Goal: Task Accomplishment & Management: Manage account settings

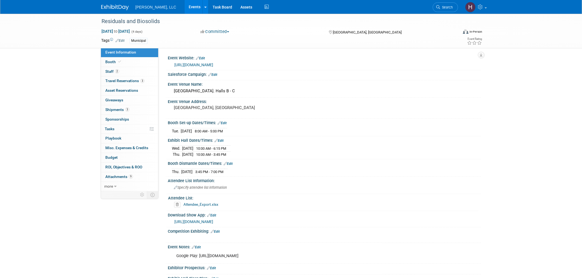
select select "Municipal"
click at [236, 8] on link "Assets" at bounding box center [246, 7] width 20 height 14
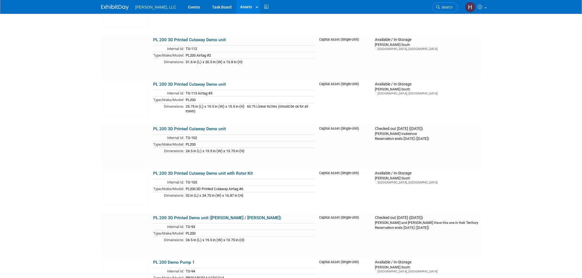
scroll to position [2721, 0]
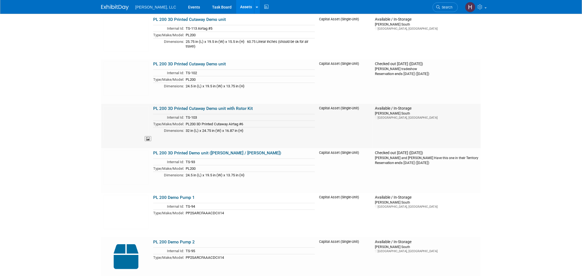
click at [135, 116] on img at bounding box center [125, 123] width 45 height 34
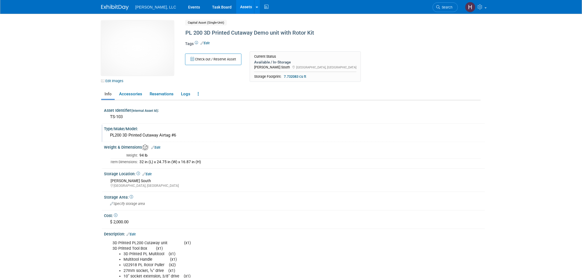
click at [188, 137] on div "PL200 3D Printed Cutaway Airtag #6" at bounding box center [294, 135] width 373 height 9
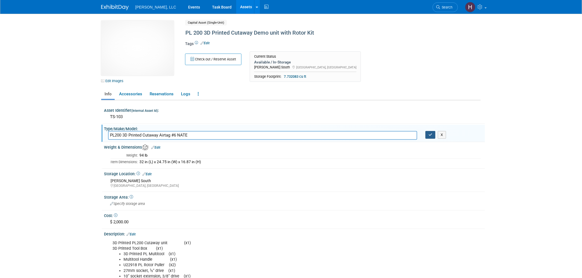
type input "PL200 3D Printed Cutaway Airtag #6 NATE"
click at [430, 136] on button "button" at bounding box center [431, 135] width 10 height 8
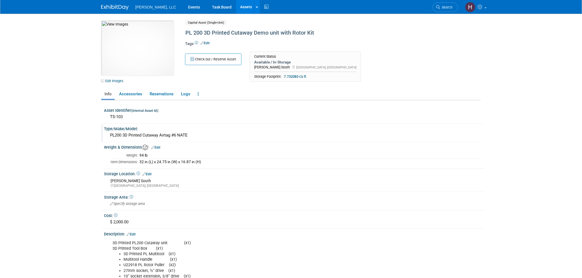
click at [187, 133] on div "PL200 3D Printed Cutaway Airtag #6 NATE" at bounding box center [294, 135] width 373 height 9
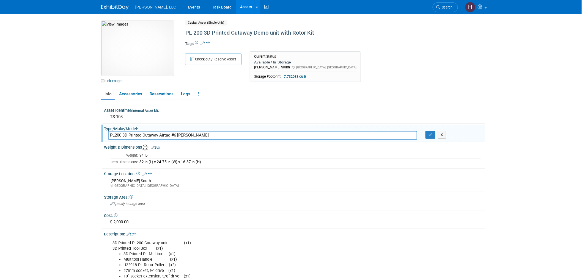
click at [215, 137] on input "PL200 3D Printed Cutaway Airtag #6 NATE N" at bounding box center [262, 135] width 309 height 9
type input "PL200 3D Printed Cutaway Airtag #6 NNF"
click at [431, 133] on icon "button" at bounding box center [431, 135] width 4 height 4
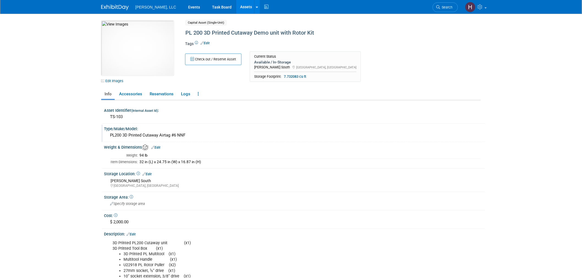
click at [236, 5] on link "Assets" at bounding box center [246, 7] width 20 height 14
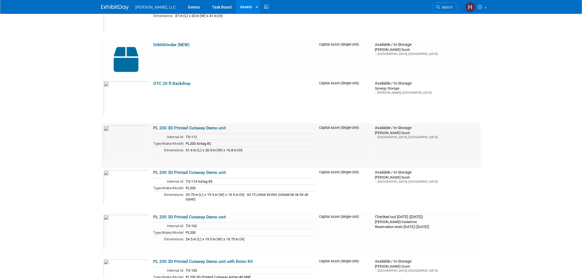
scroll to position [2568, 0]
click at [221, 125] on link "PL 200 3D Printed Cutaway Demo unit" at bounding box center [189, 127] width 73 height 5
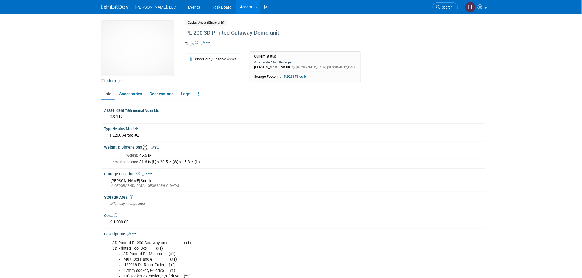
click at [210, 157] on tbody "Weight: 46.6 lb Item Dimensions: 31.6 in (L) x 20.5 in (W) x 15.8 in (H)" at bounding box center [296, 158] width 370 height 13
click at [217, 112] on div "Asset Identifier (Internal Asset Id) :" at bounding box center [294, 109] width 381 height 7
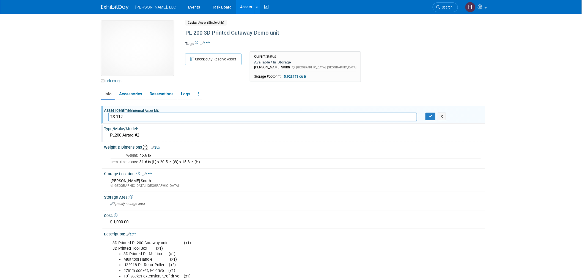
click at [150, 131] on div "PL200 Airtag #2" at bounding box center [294, 135] width 373 height 9
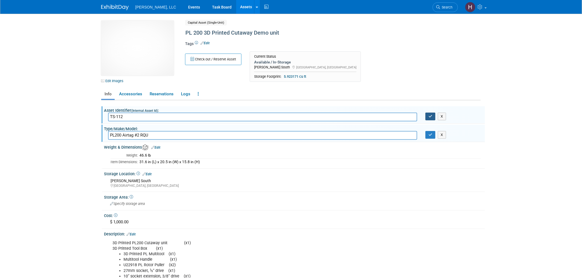
type input "PL200 Airtag #2 RQU"
click at [432, 116] on icon "button" at bounding box center [431, 117] width 4 height 4
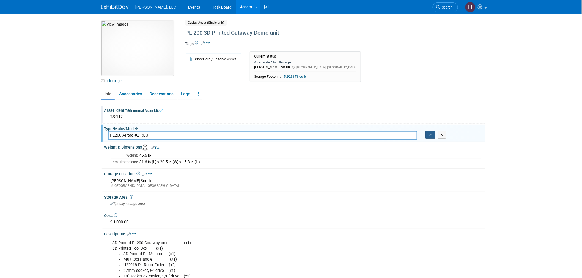
click at [430, 134] on icon "button" at bounding box center [431, 135] width 4 height 4
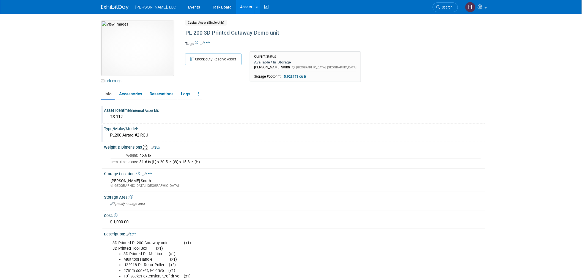
click at [236, 5] on link "Assets" at bounding box center [246, 7] width 20 height 14
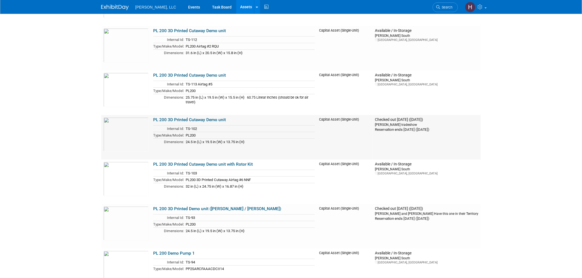
scroll to position [2660, 0]
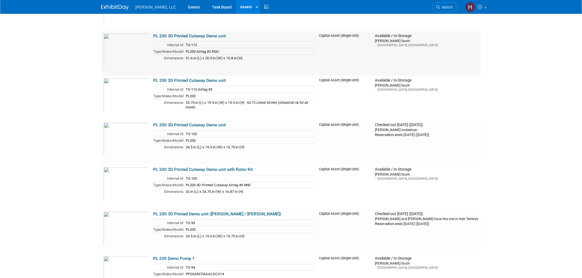
click at [298, 51] on td "PL200 Airtag #2 RQU" at bounding box center [249, 51] width 131 height 7
click at [175, 34] on link "PL 200 3D Printed Cutaway Demo unit" at bounding box center [189, 36] width 73 height 5
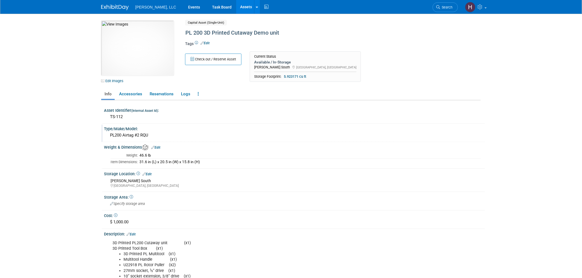
click at [148, 136] on div "PL200 Airtag #2 RQU" at bounding box center [294, 135] width 373 height 9
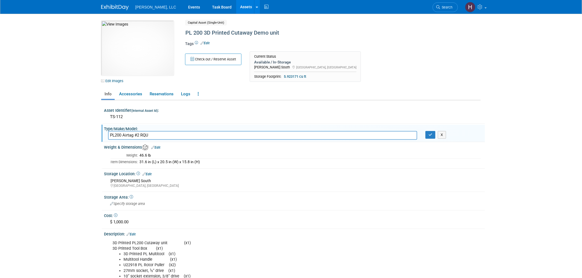
drag, startPoint x: 149, startPoint y: 133, endPoint x: 141, endPoint y: 134, distance: 8.4
click at [141, 134] on input "PL200 Airtag #2 RQU" at bounding box center [262, 135] width 309 height 9
type input "PL200 Airtag #2"
click at [219, 54] on button "Check out / Reserve Asset" at bounding box center [213, 60] width 56 height 12
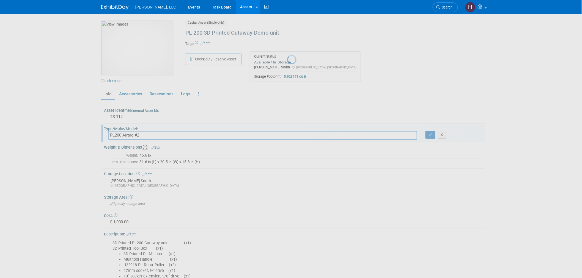
select select "7"
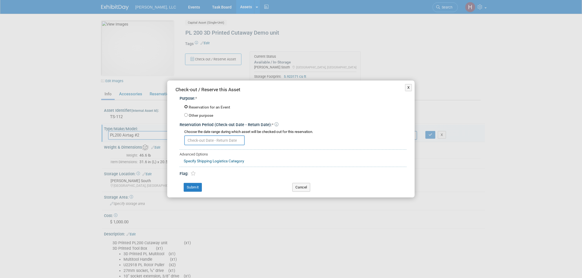
click at [186, 108] on input "Reservation for an Event" at bounding box center [186, 107] width 4 height 4
radio input "true"
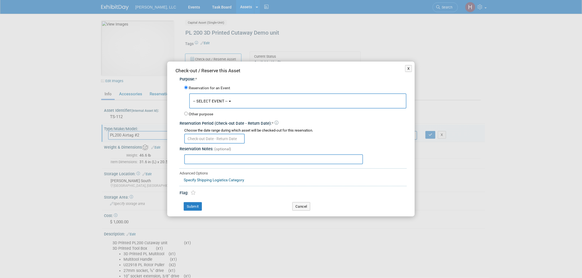
click at [214, 103] on span "-- SELECT EVENT --" at bounding box center [210, 101] width 35 height 4
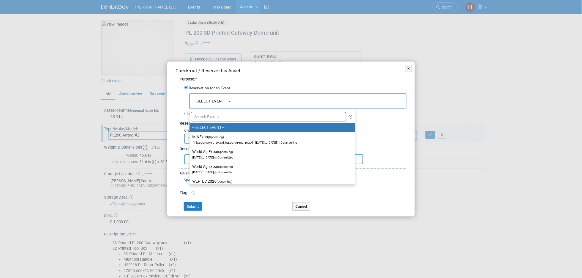
click at [285, 86] on div "Reservation for an Event" at bounding box center [295, 89] width 222 height 8
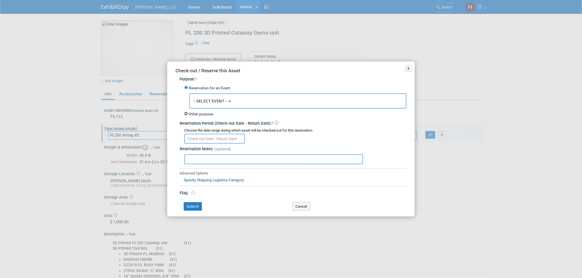
click at [185, 115] on input "Other purpose" at bounding box center [186, 114] width 4 height 4
radio input "true"
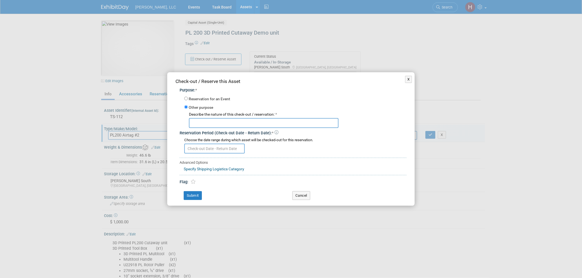
click at [201, 147] on input "text" at bounding box center [214, 149] width 61 height 10
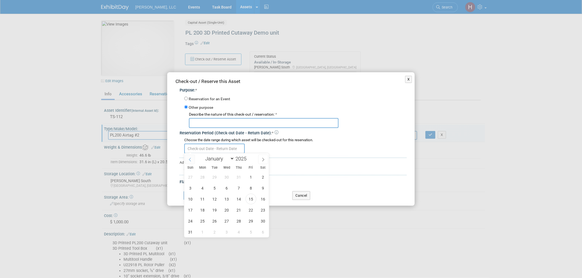
click at [189, 160] on icon at bounding box center [190, 160] width 4 height 4
click at [262, 162] on icon at bounding box center [263, 160] width 4 height 4
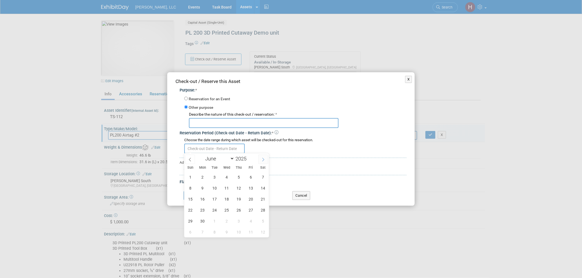
select select "6"
click at [240, 200] on span "17" at bounding box center [239, 199] width 11 height 11
type input "Jul 17, 2025"
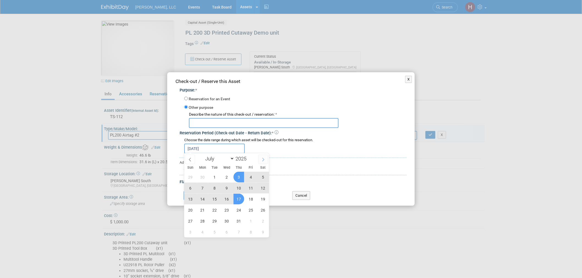
click at [263, 159] on icon at bounding box center [263, 160] width 4 height 4
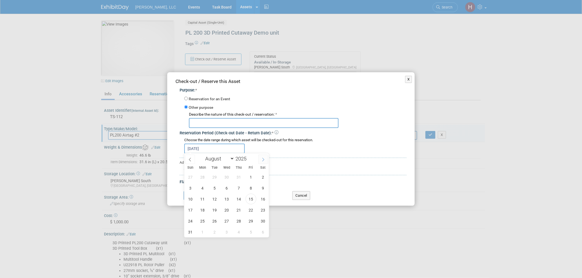
click at [263, 159] on icon at bounding box center [263, 160] width 4 height 4
click at [187, 160] on span at bounding box center [190, 159] width 10 height 9
select select "8"
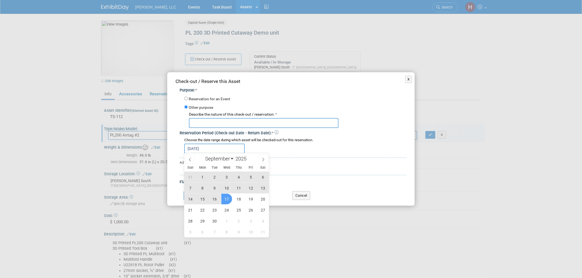
click at [227, 198] on span "17" at bounding box center [226, 199] width 11 height 11
type input "Jul 17, 2025 to Sep 17, 2025"
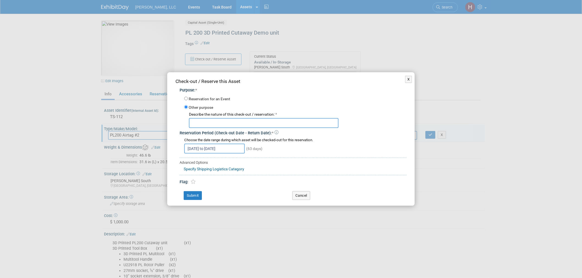
click at [199, 169] on link "Specify Shipping Logistics Category" at bounding box center [214, 169] width 61 height 4
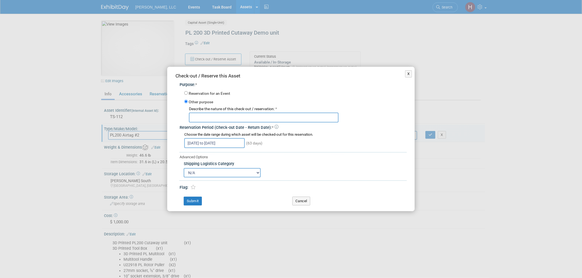
click at [203, 117] on input "text" at bounding box center [264, 118] width 150 height 10
type input "RQU"
click at [196, 200] on button "Submit" at bounding box center [193, 201] width 18 height 9
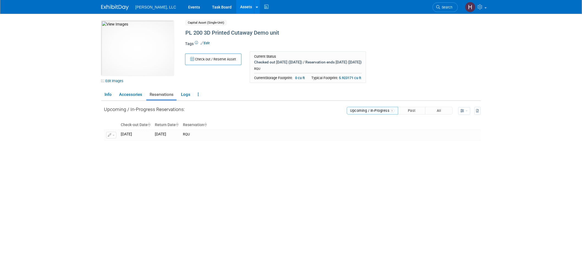
click at [236, 8] on link "Assets" at bounding box center [246, 7] width 20 height 14
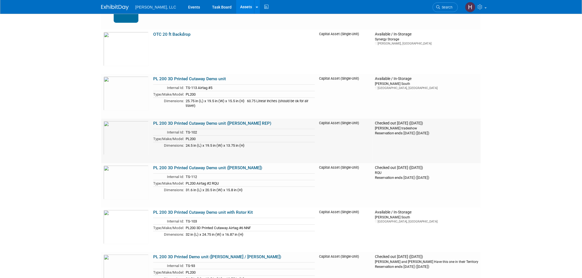
scroll to position [2606, 0]
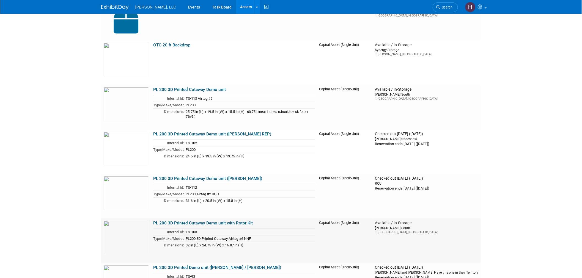
click at [266, 238] on td "PL200 3D Printed Cutaway Airtag #6 NNF" at bounding box center [249, 239] width 131 height 7
click at [239, 221] on link "PL 200 3D Printed Cutaway Demo unit with Rotor Kit" at bounding box center [203, 223] width 100 height 5
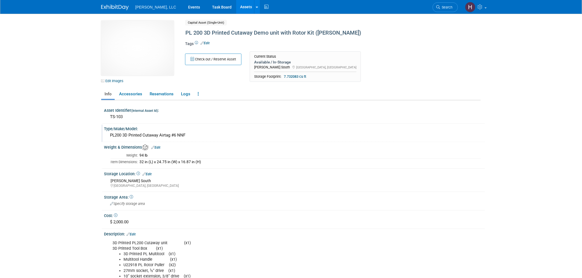
click at [197, 136] on div "PL200 3D Printed Cutaway Airtag #6 NNF" at bounding box center [294, 135] width 373 height 9
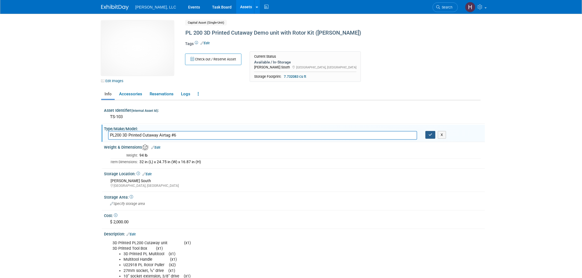
type input "PL200 3D Printed Cutaway Airtag #6"
click at [433, 133] on button "button" at bounding box center [431, 135] width 10 height 8
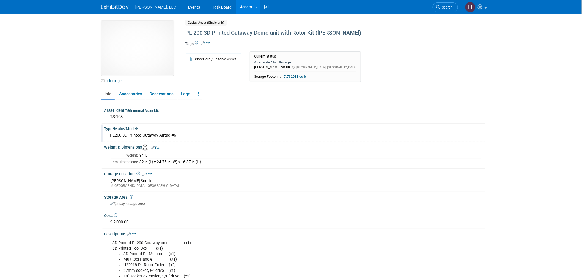
click at [236, 6] on link "Assets" at bounding box center [246, 7] width 20 height 14
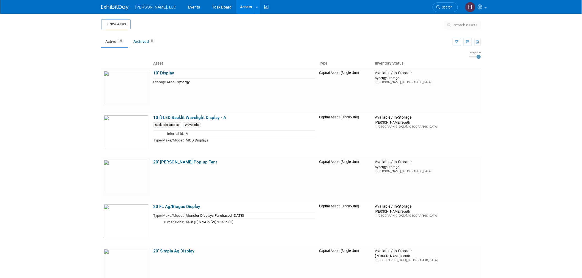
click at [236, 7] on link "Assets" at bounding box center [246, 7] width 20 height 14
click at [184, 6] on link "Events" at bounding box center [194, 7] width 20 height 14
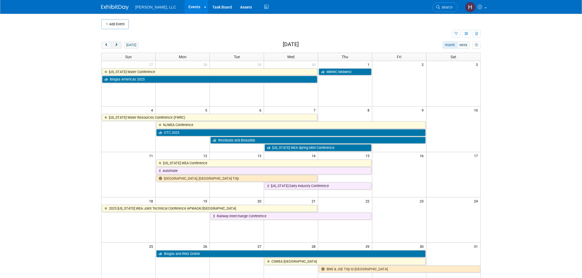
click at [116, 47] on button "next" at bounding box center [116, 45] width 10 height 7
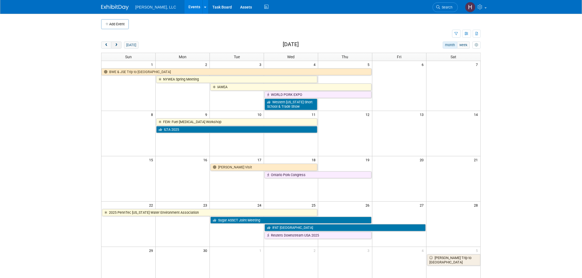
click at [116, 47] on button "next" at bounding box center [116, 45] width 10 height 7
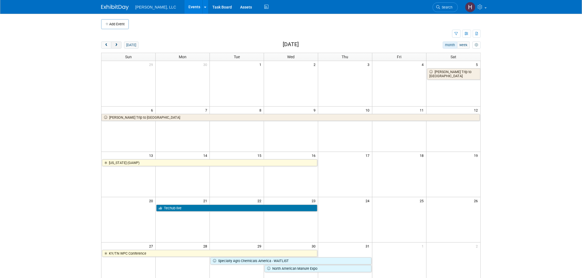
click at [116, 47] on button "next" at bounding box center [116, 45] width 10 height 7
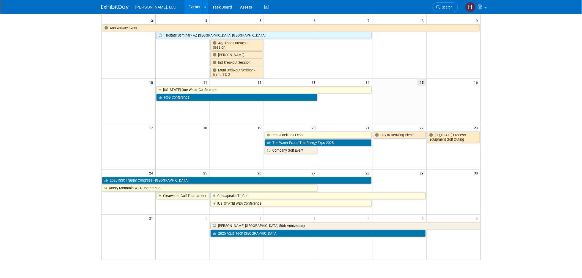
scroll to position [92, 0]
